Goal: Task Accomplishment & Management: Manage account settings

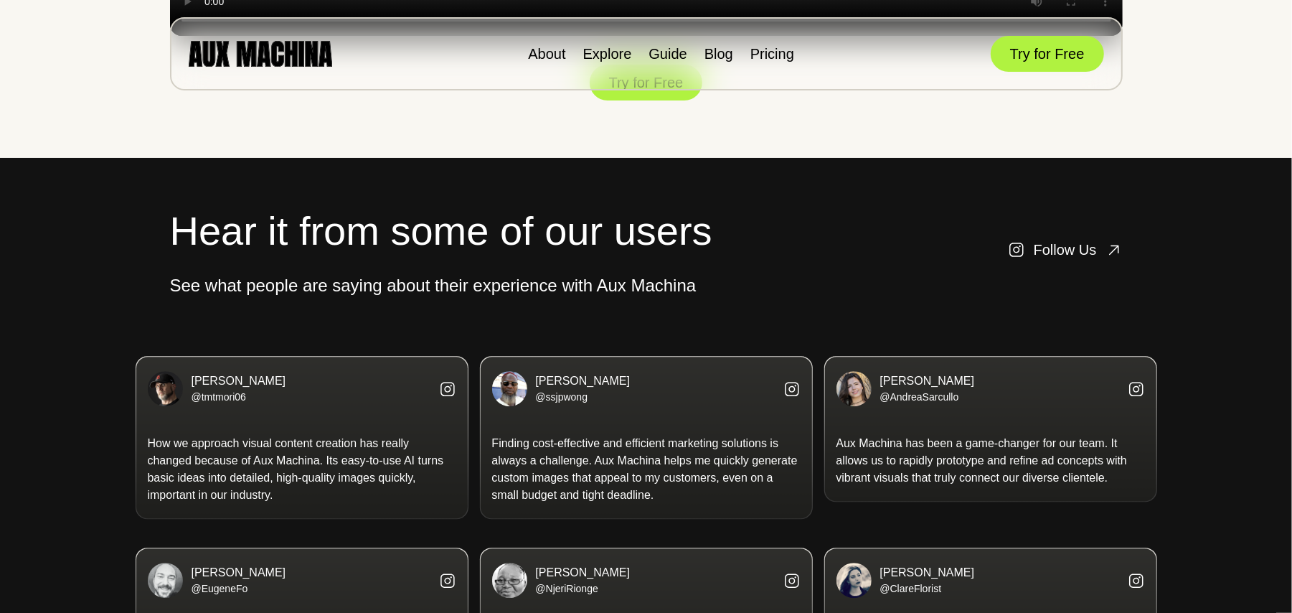
scroll to position [3162, 0]
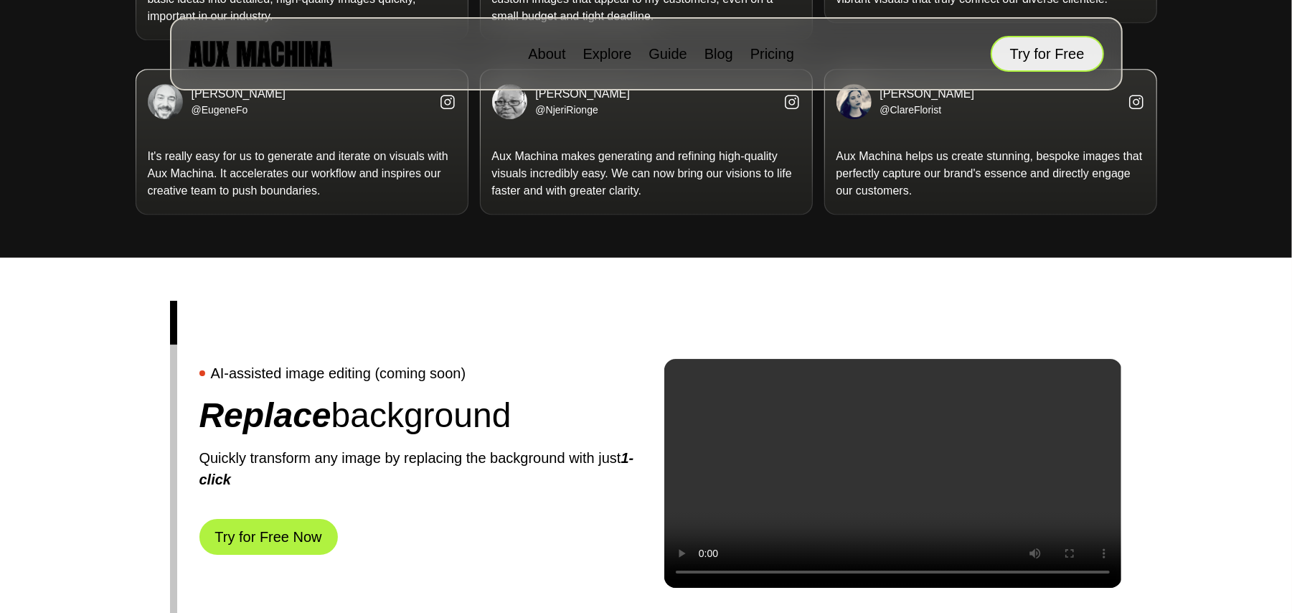
click at [1041, 52] on button "Try for Free" at bounding box center [1047, 54] width 113 height 36
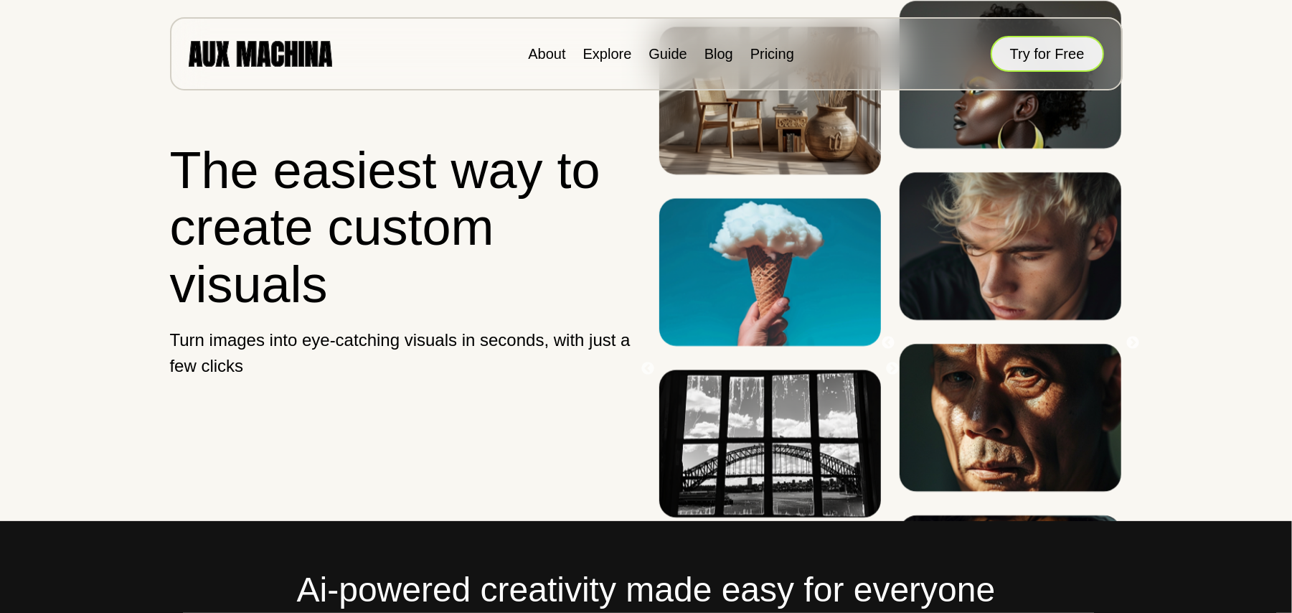
click at [1046, 60] on button "Try for Free" at bounding box center [1047, 54] width 113 height 36
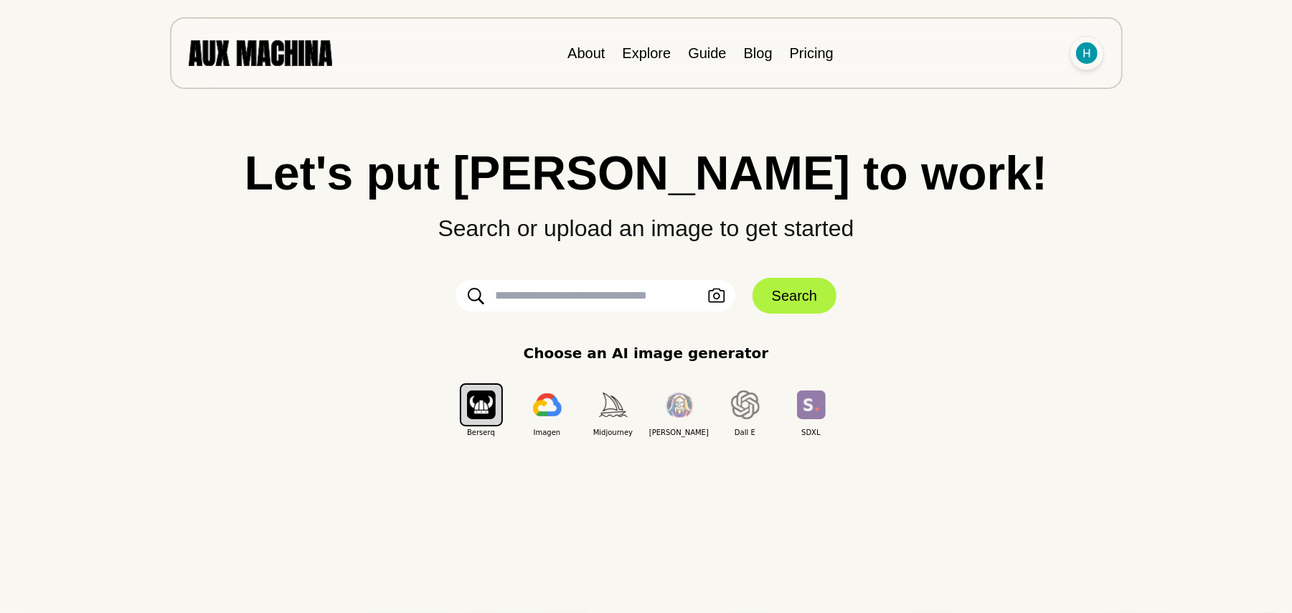
click at [1087, 55] on img at bounding box center [1087, 53] width 22 height 22
click at [1014, 116] on li "Sign out" at bounding box center [1031, 118] width 143 height 32
